Goal: Task Accomplishment & Management: Manage account settings

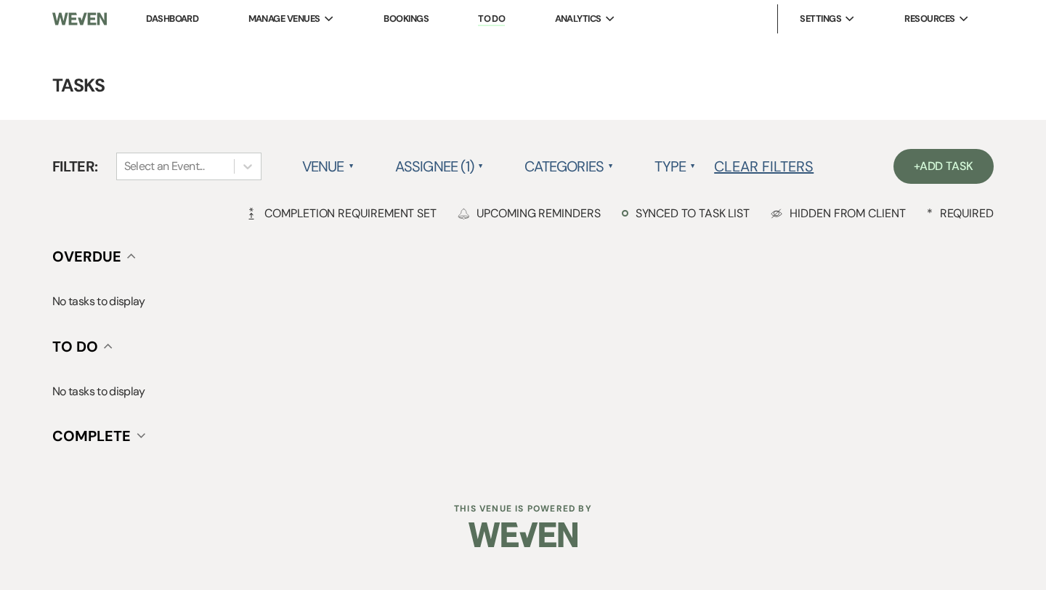
click at [190, 18] on link "Dashboard" at bounding box center [172, 18] width 52 height 12
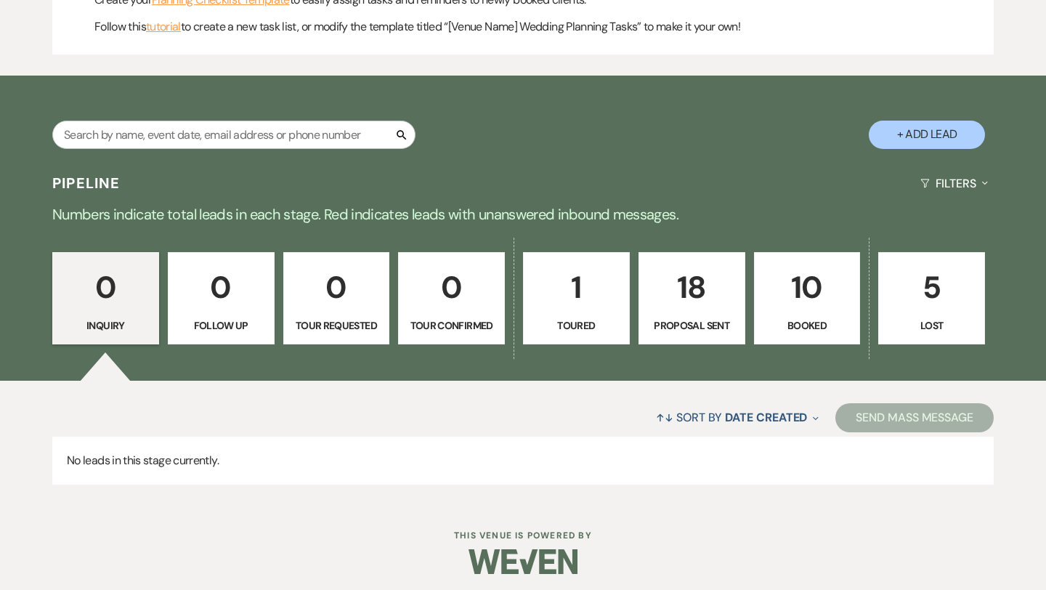
click at [803, 291] on p "10" at bounding box center [808, 287] width 88 height 49
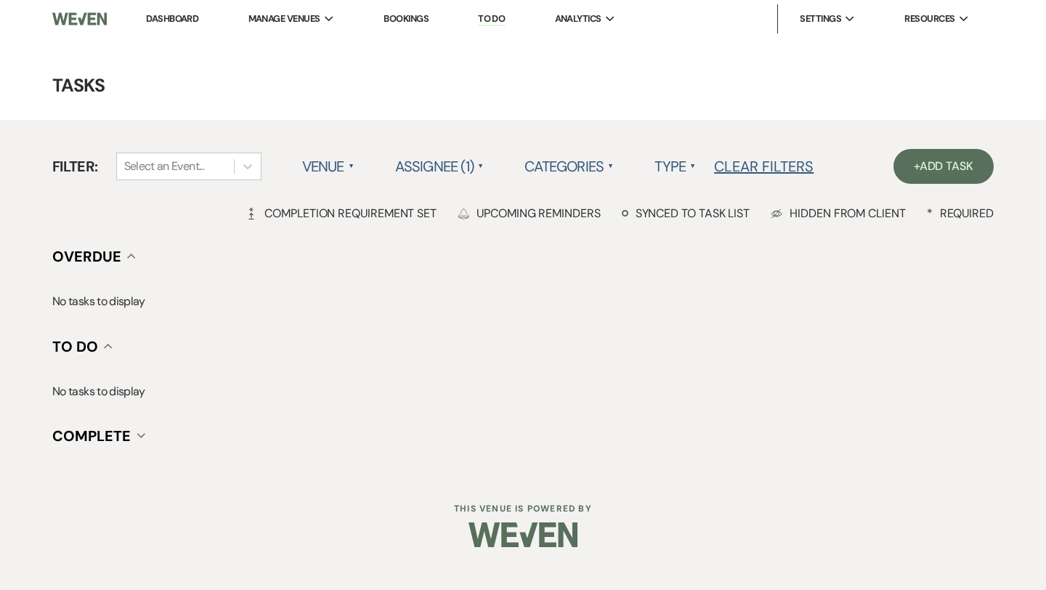
click at [177, 14] on link "Dashboard" at bounding box center [172, 18] width 52 height 12
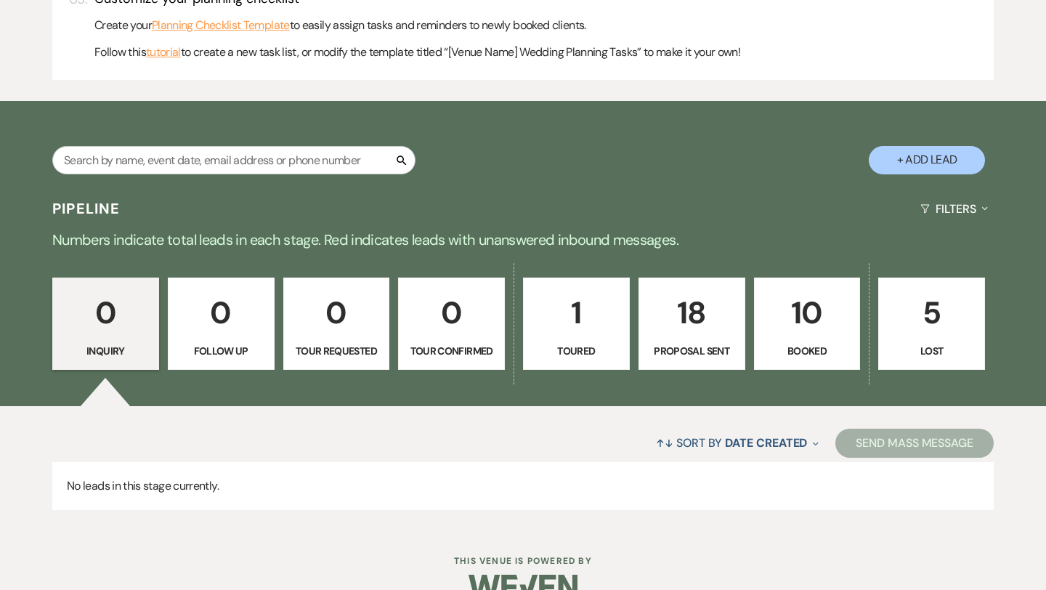
scroll to position [654, 0]
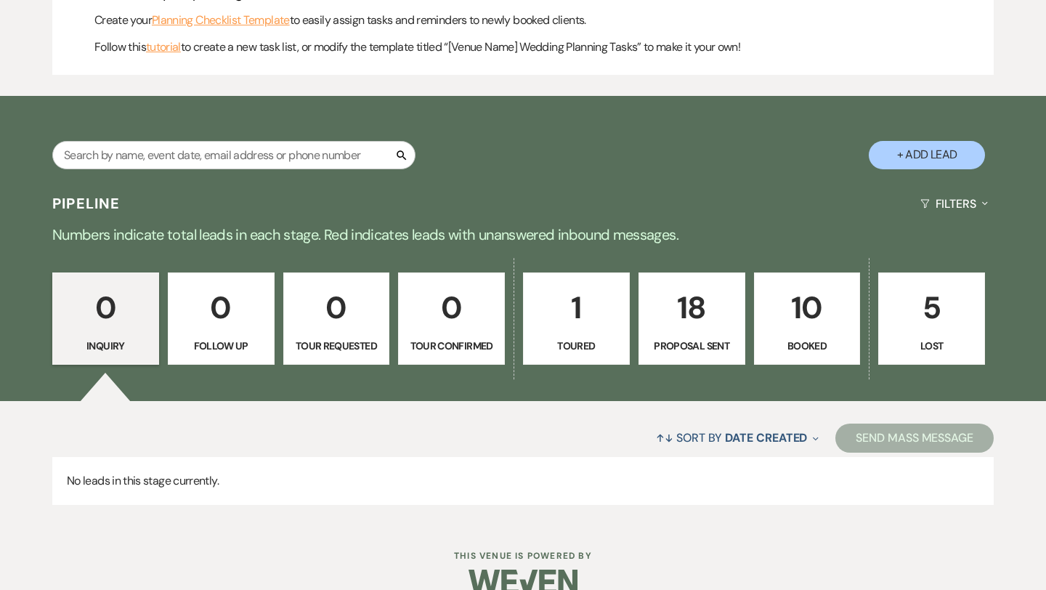
click at [706, 324] on p "18" at bounding box center [692, 307] width 88 height 49
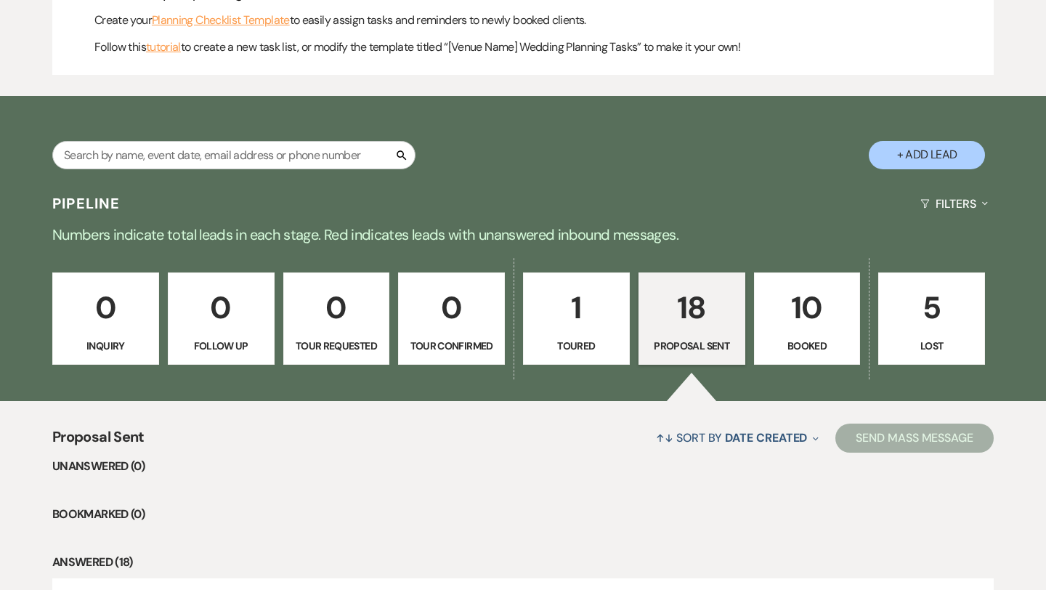
select select "6"
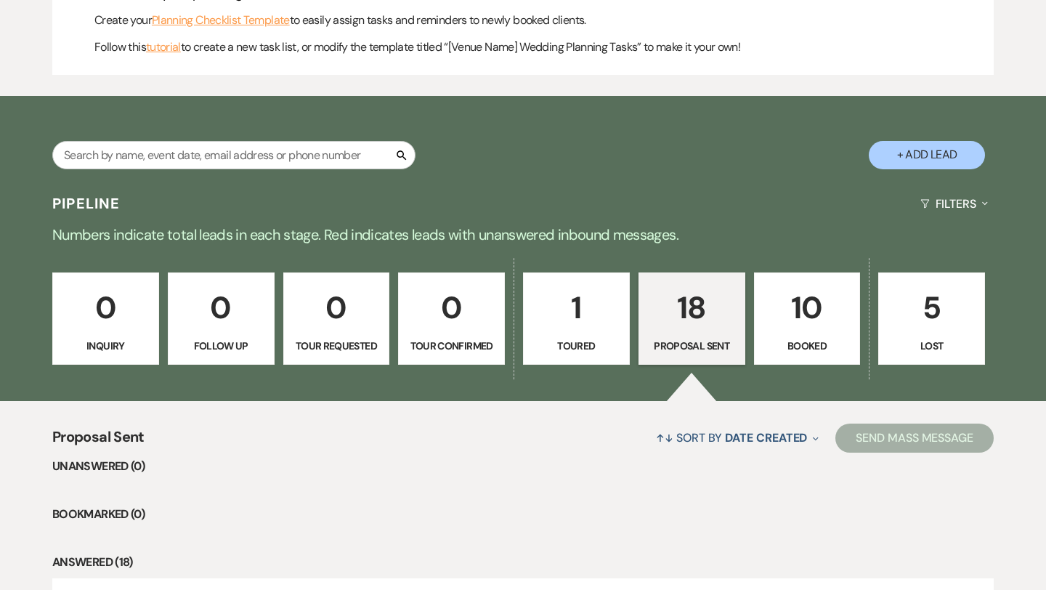
select select "6"
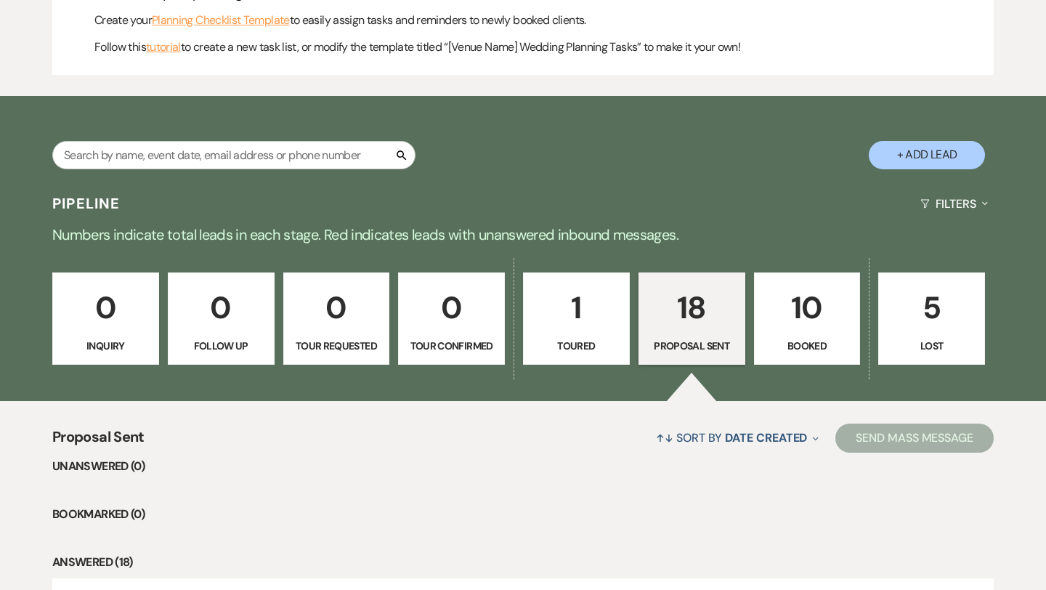
select select "6"
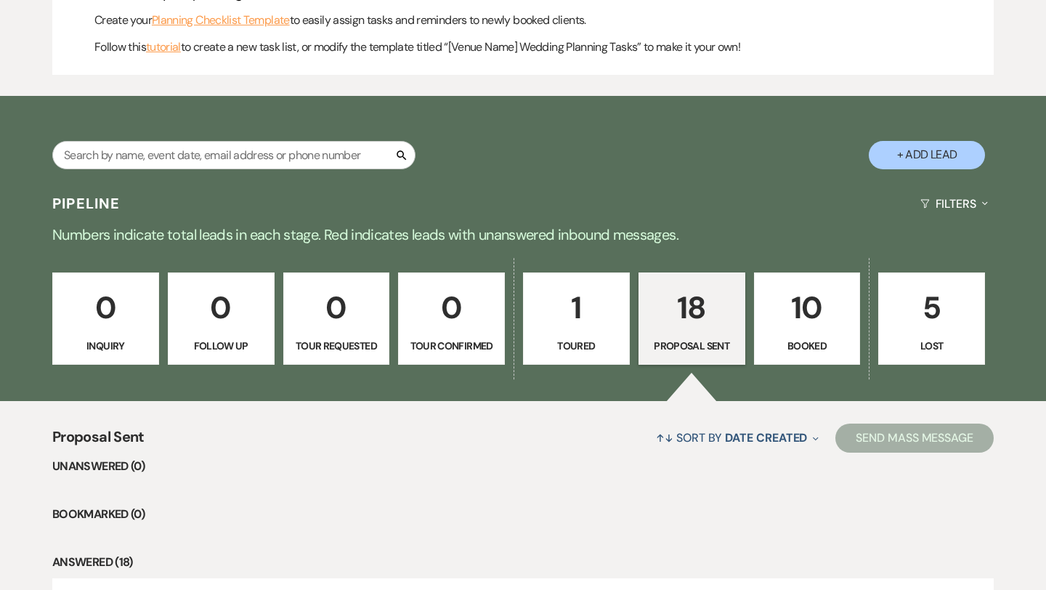
select select "6"
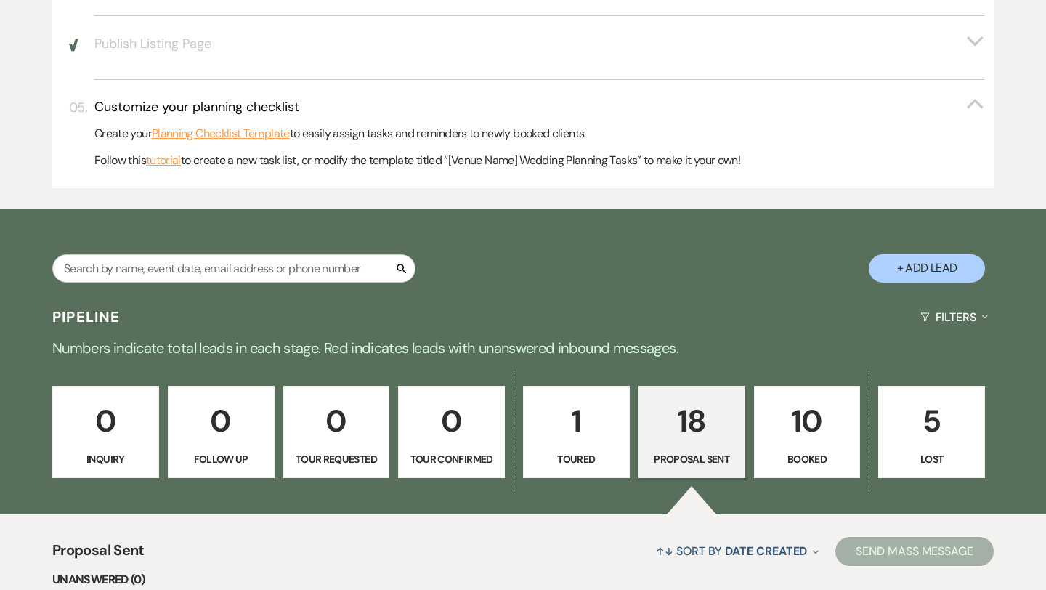
scroll to position [544, 0]
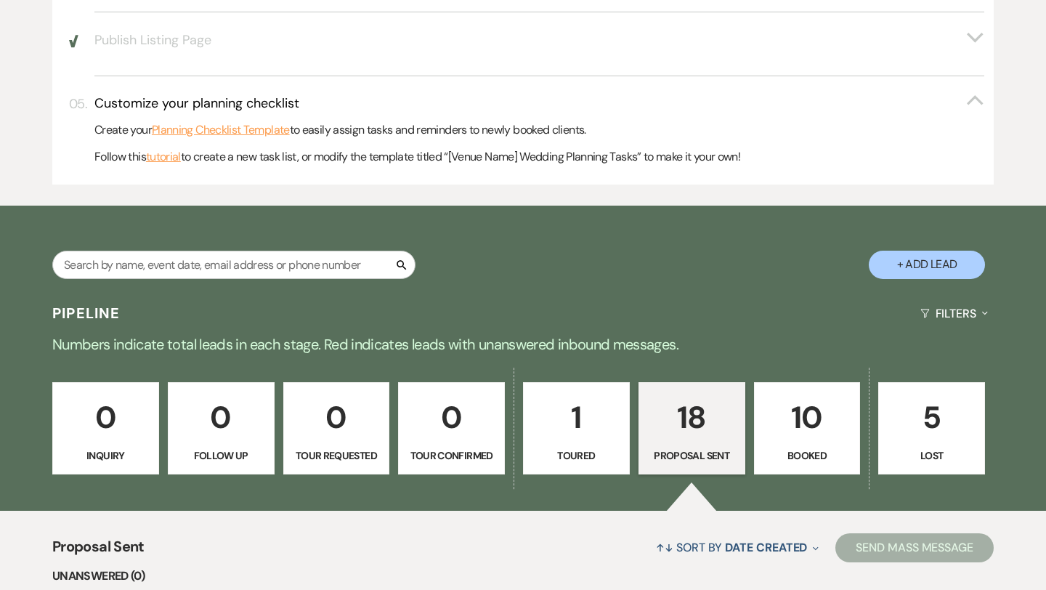
click at [806, 441] on p "10" at bounding box center [808, 417] width 88 height 49
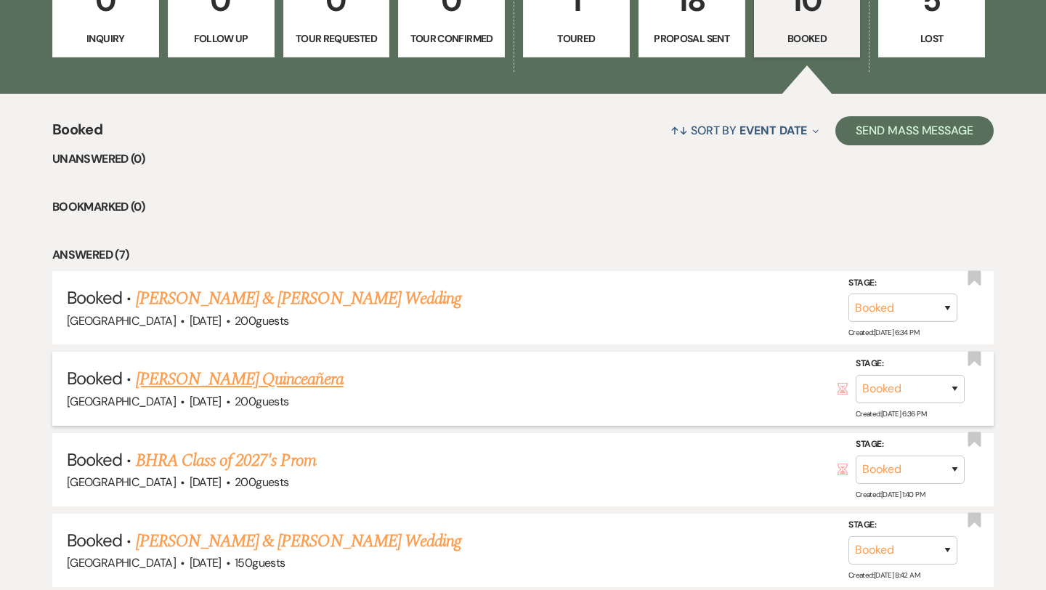
scroll to position [970, 0]
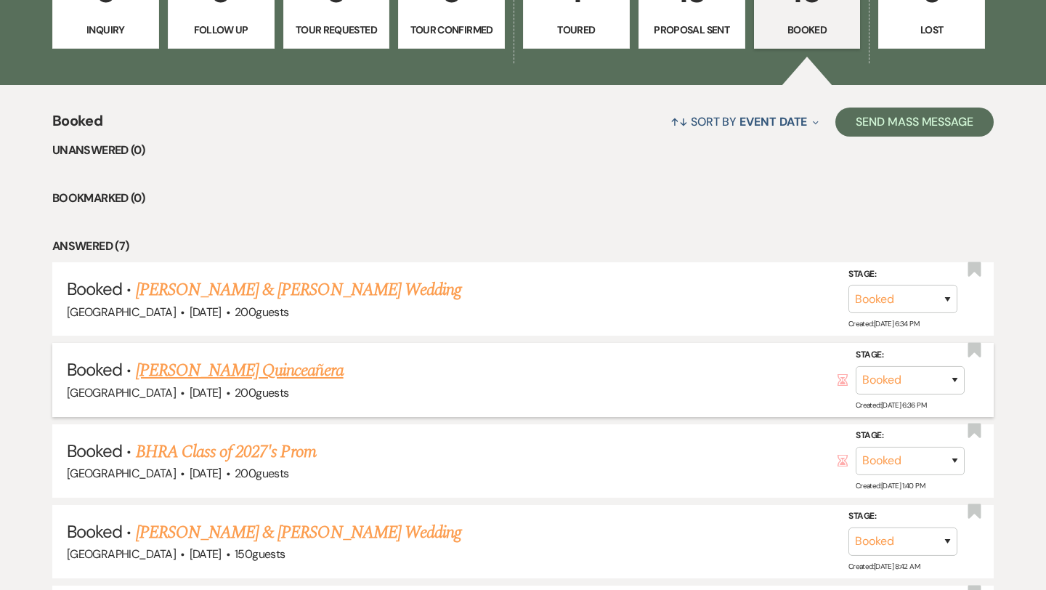
click at [311, 379] on link "[PERSON_NAME] Quinceañera" at bounding box center [240, 371] width 208 height 26
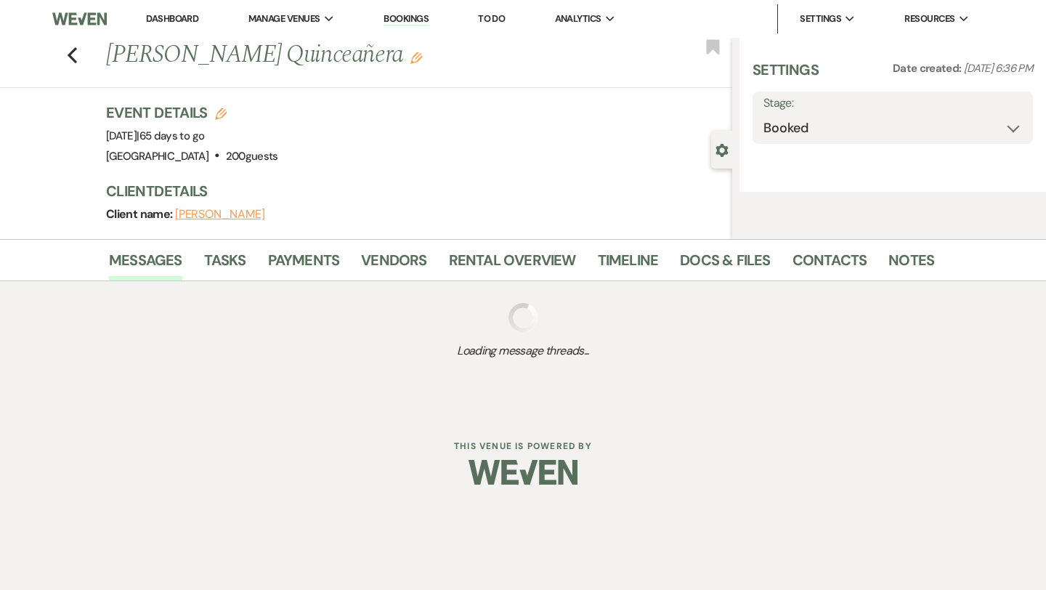
select select "12"
select select "15"
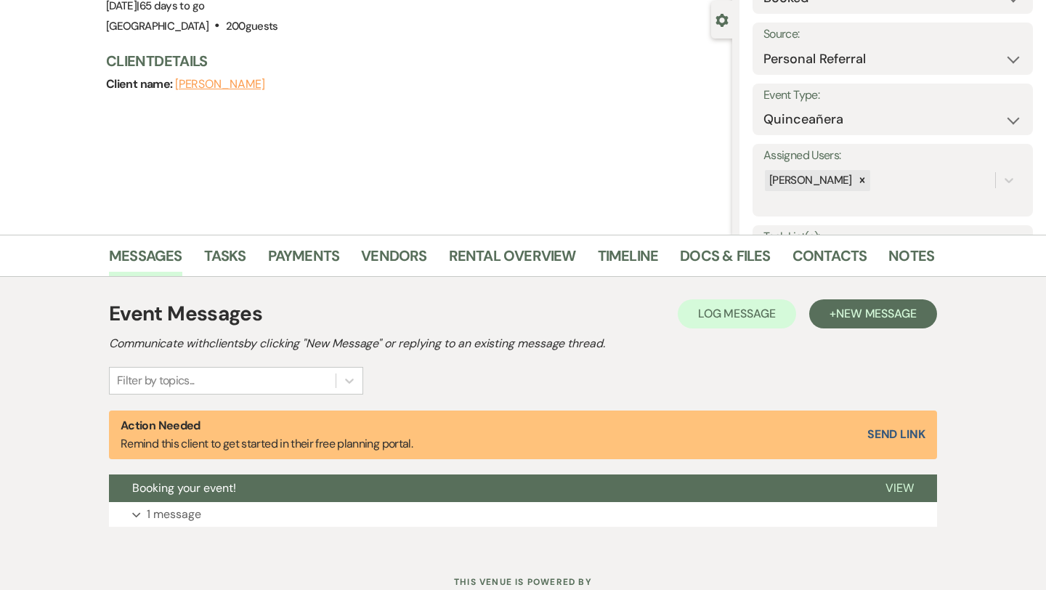
scroll to position [182, 0]
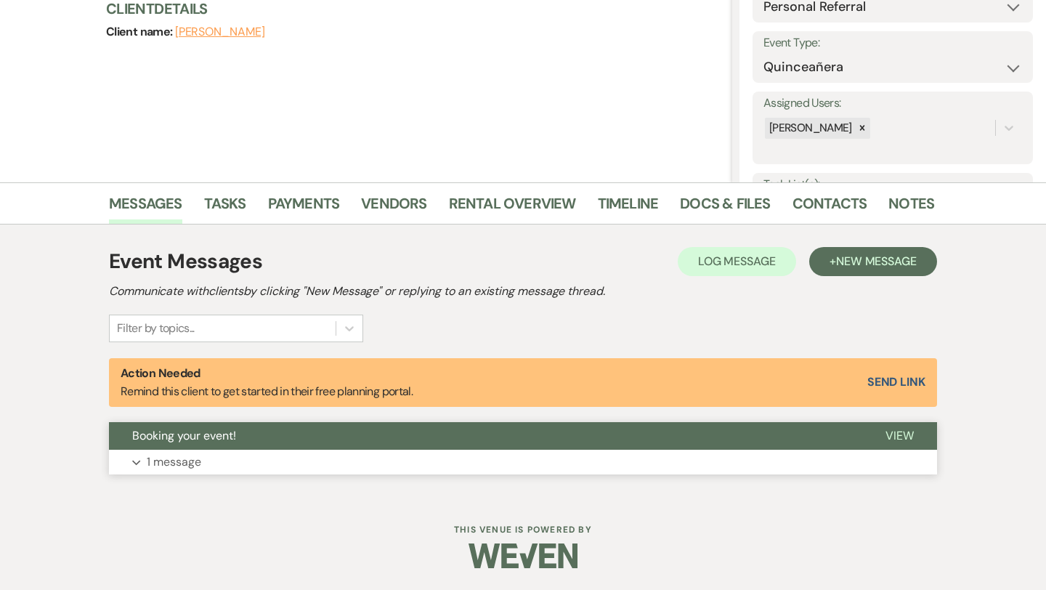
click at [238, 460] on button "Expand 1 message" at bounding box center [523, 462] width 828 height 25
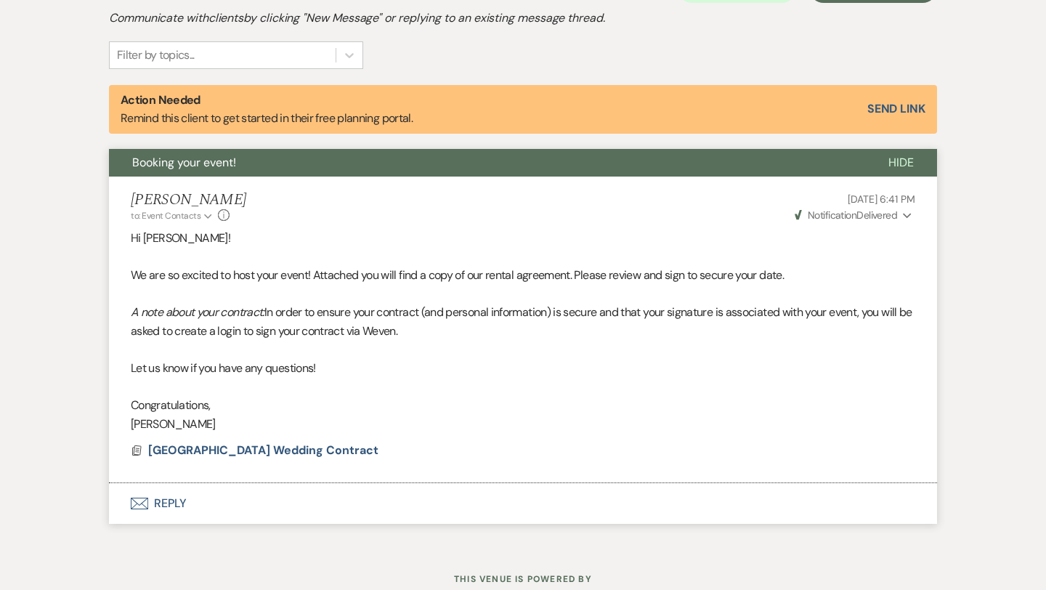
scroll to position [505, 0]
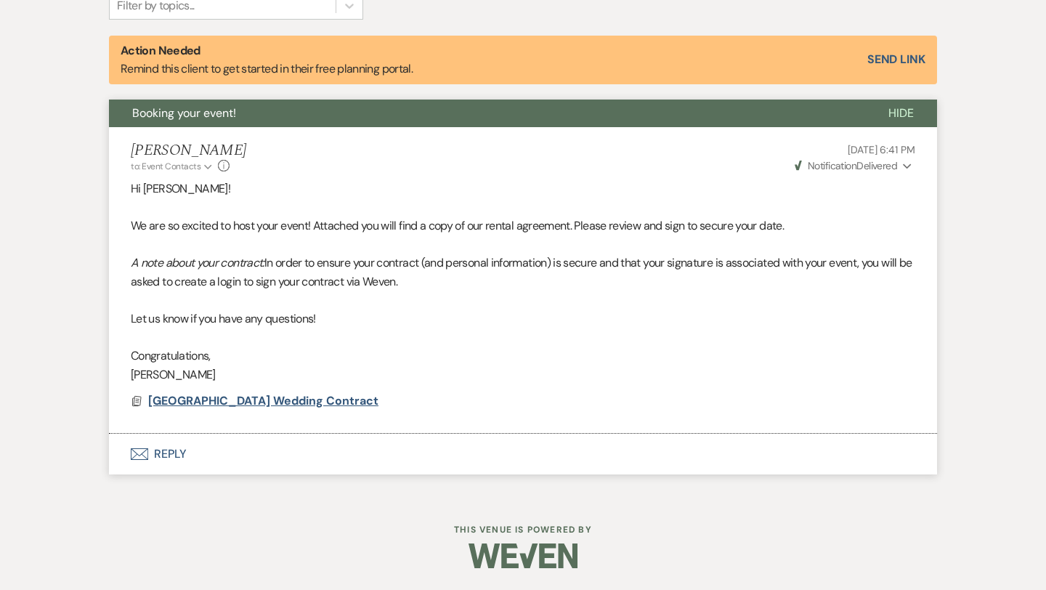
click at [258, 403] on span "[GEOGRAPHIC_DATA] Wedding Contract" at bounding box center [263, 400] width 230 height 15
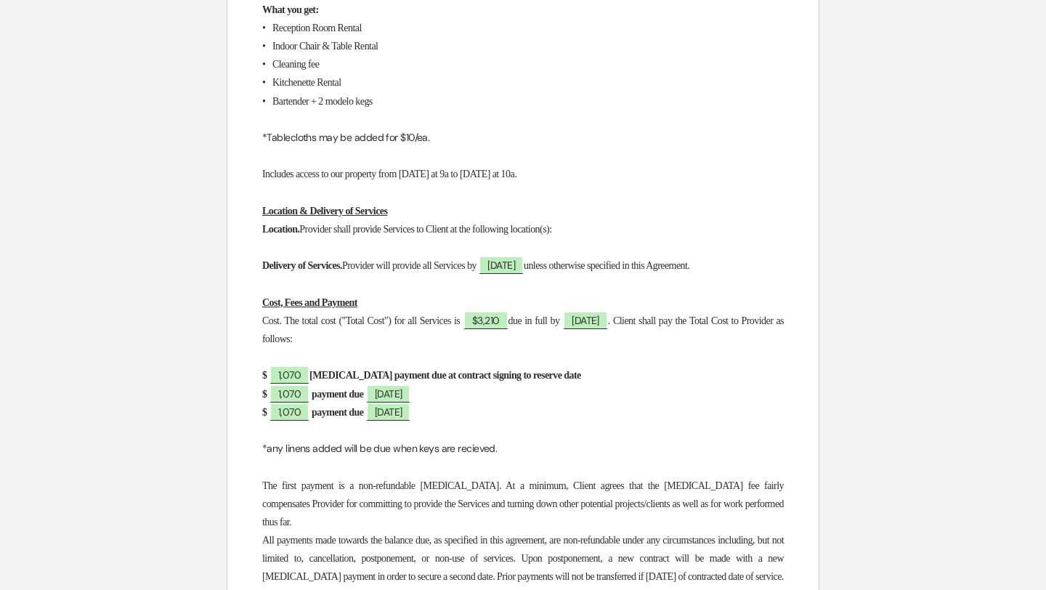
scroll to position [1156, 0]
